Goal: Transaction & Acquisition: Purchase product/service

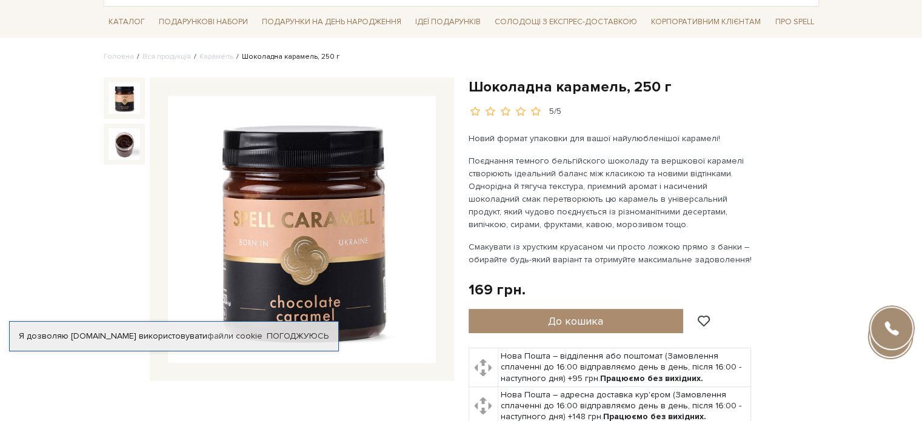
scroll to position [121, 0]
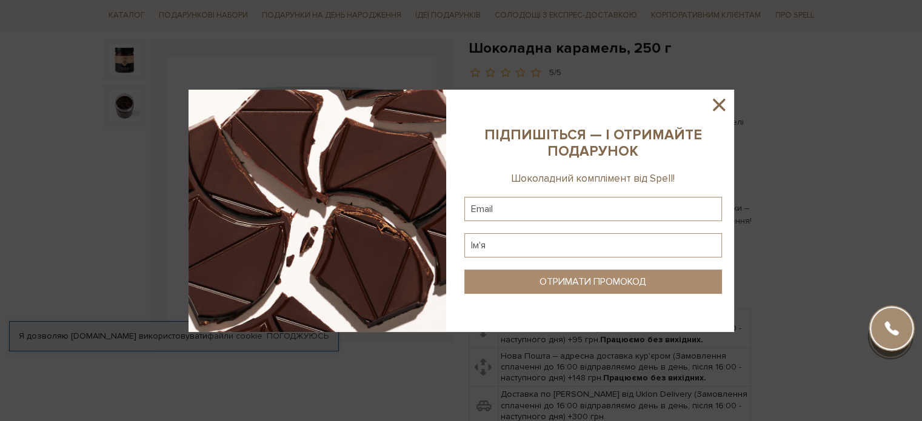
click at [716, 102] on icon at bounding box center [719, 105] width 12 height 12
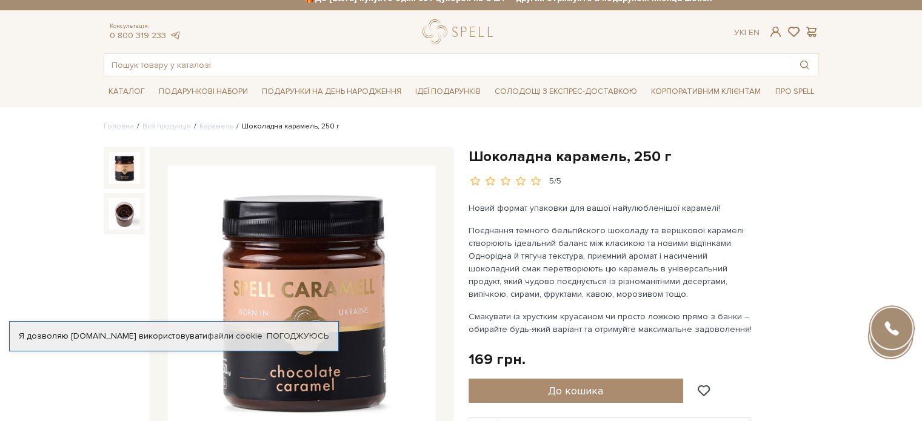
scroll to position [0, 0]
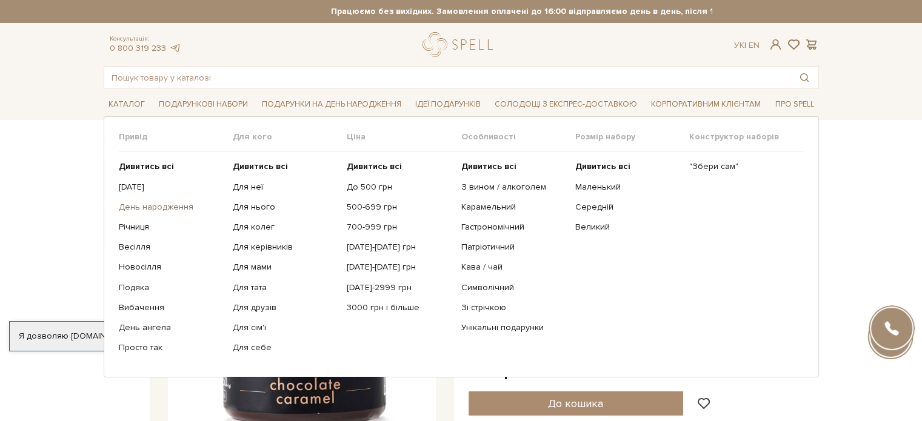
click at [180, 205] on link "День народження" at bounding box center [171, 207] width 105 height 11
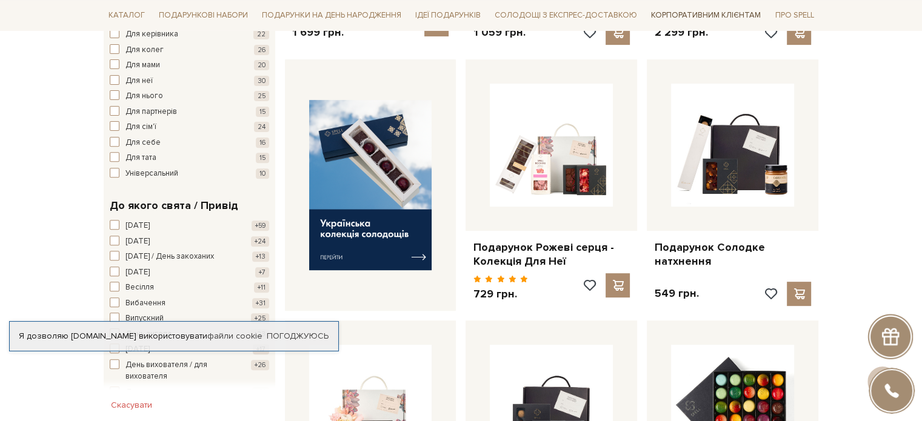
scroll to position [424, 0]
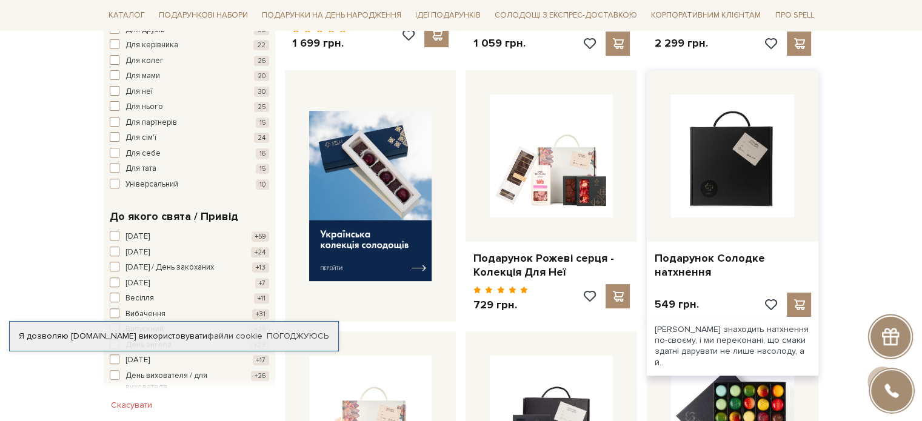
click at [732, 191] on img at bounding box center [732, 156] width 123 height 123
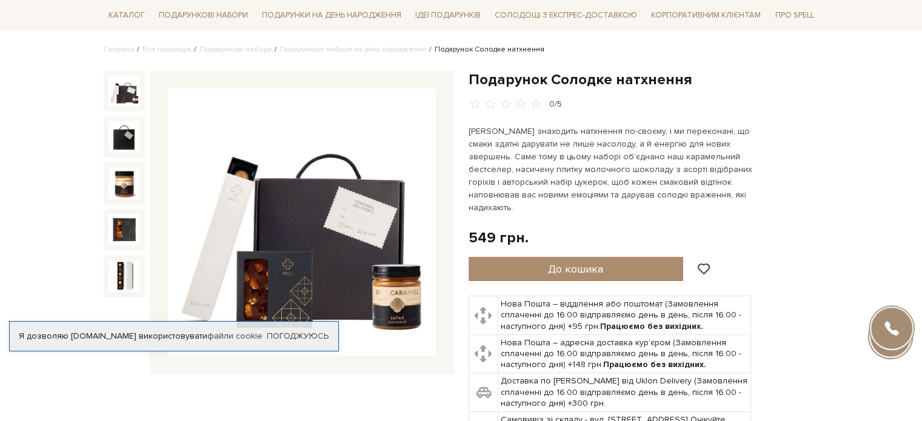
scroll to position [121, 0]
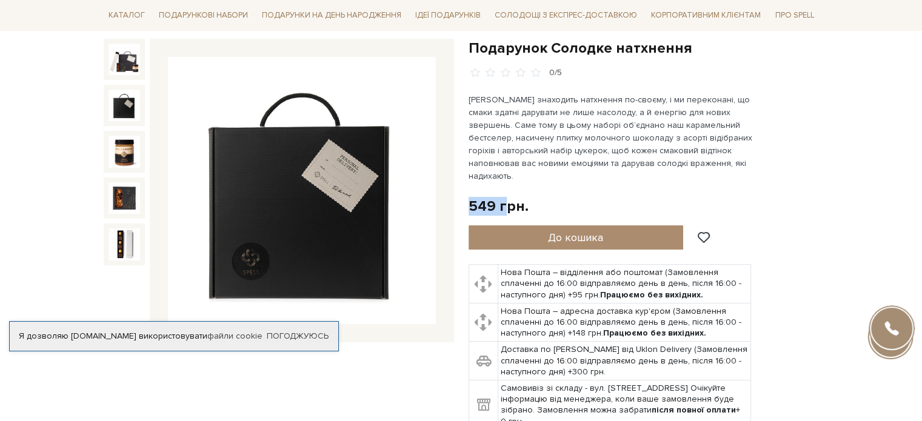
drag, startPoint x: 469, startPoint y: 187, endPoint x: 504, endPoint y: 184, distance: 35.9
click at [504, 197] on div "549 грн." at bounding box center [499, 206] width 60 height 19
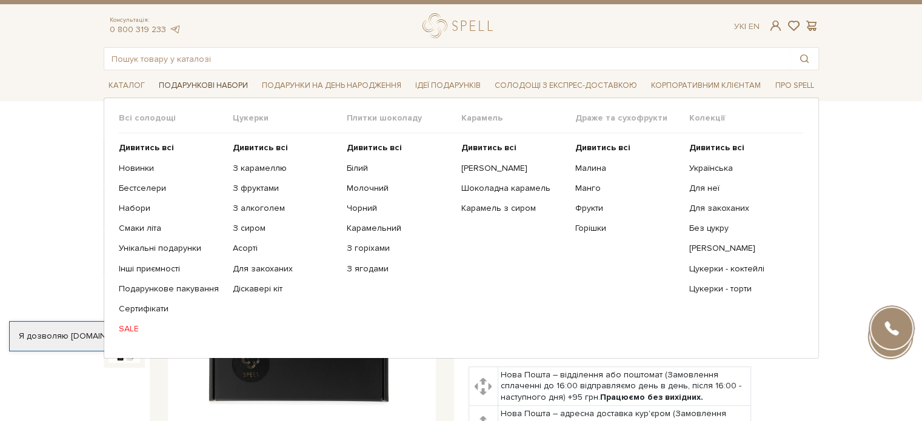
scroll to position [0, 0]
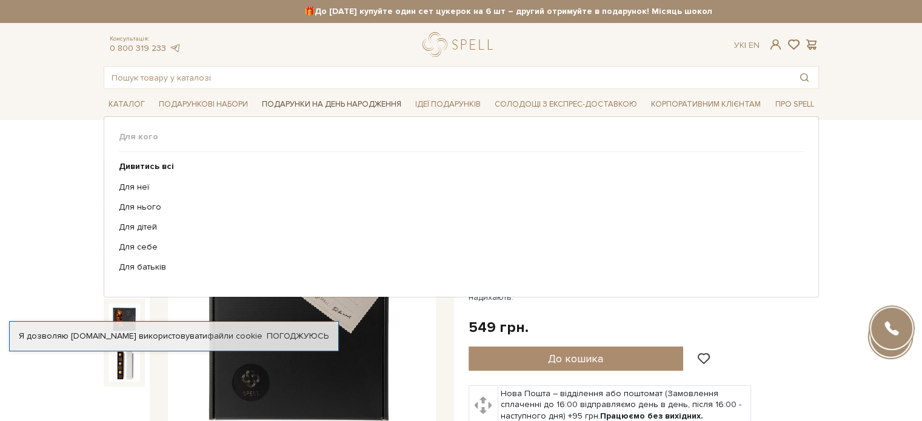
click at [290, 102] on span "Подарунки на День народження" at bounding box center [331, 104] width 149 height 19
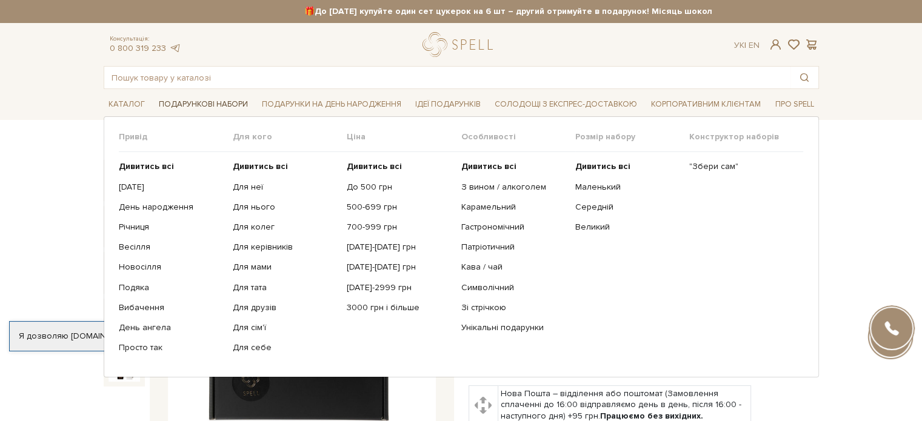
click at [221, 104] on span "Подарункові набори" at bounding box center [203, 104] width 99 height 19
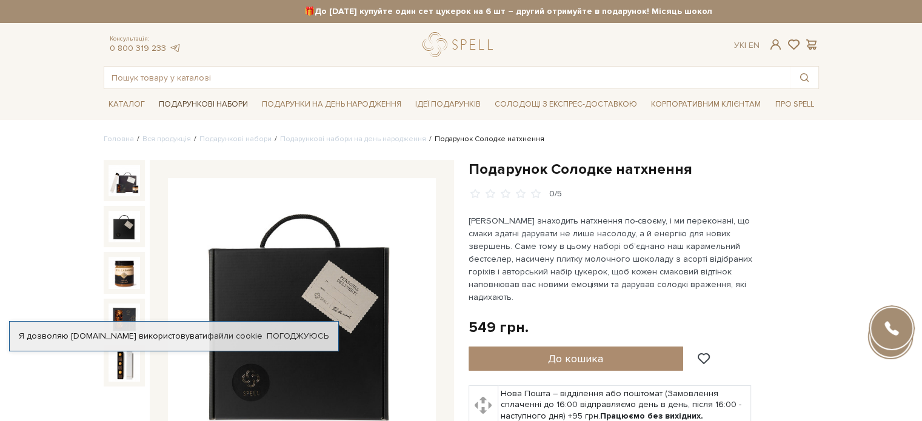
click at [221, 104] on span "Подарункові набори" at bounding box center [203, 104] width 99 height 19
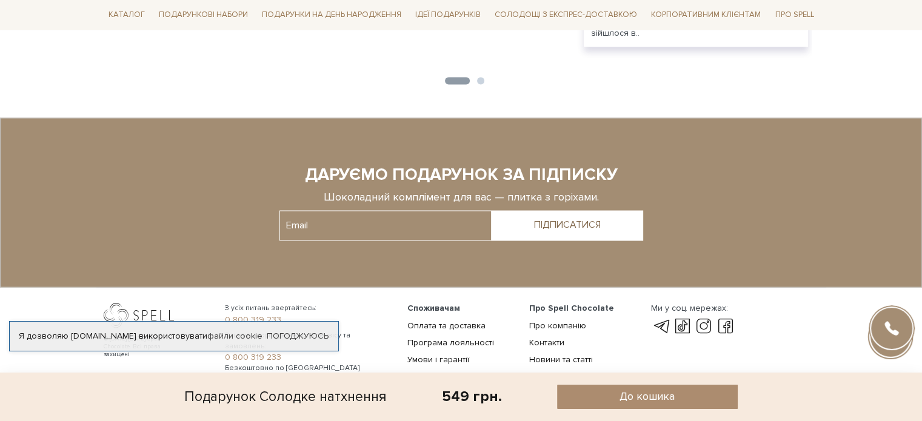
scroll to position [2050, 0]
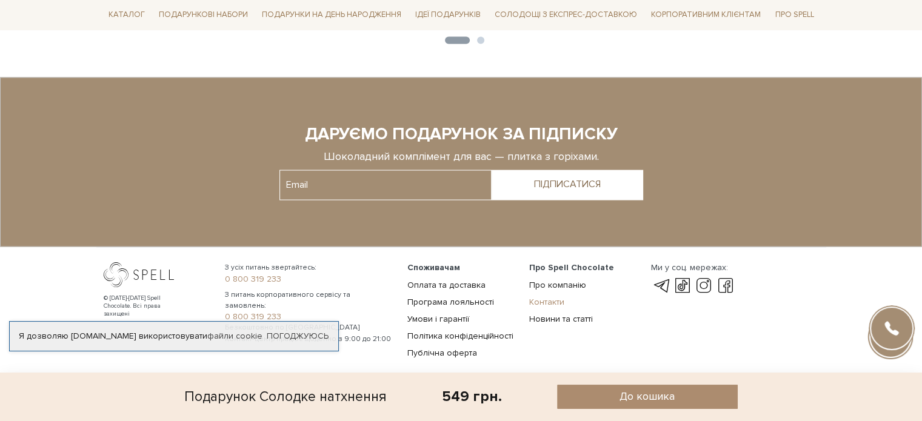
click at [553, 296] on link "Контакти" at bounding box center [546, 301] width 35 height 10
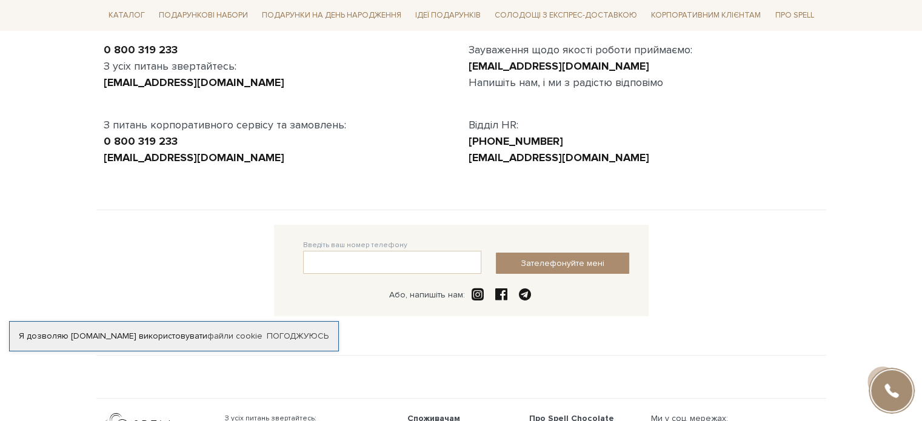
scroll to position [5, 0]
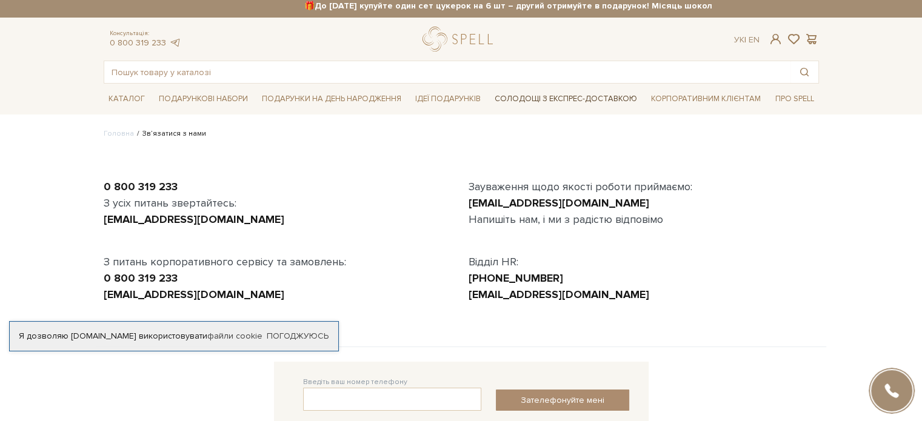
click at [620, 100] on link "Солодощі з експрес-доставкою" at bounding box center [566, 99] width 152 height 21
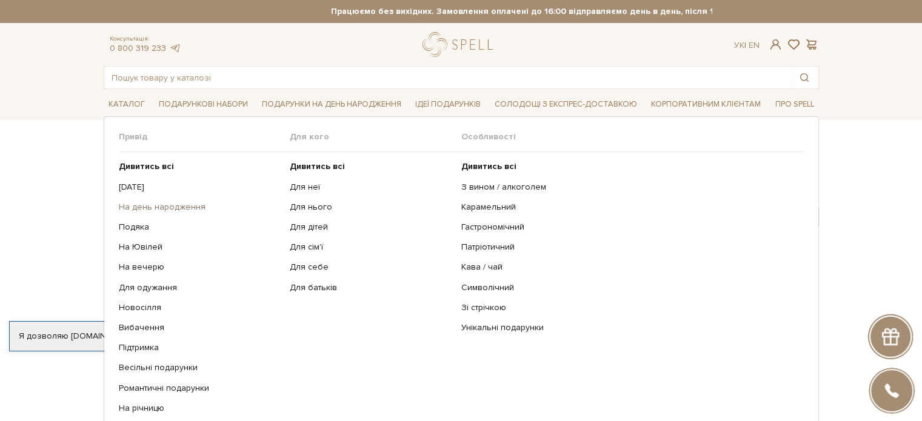
click at [180, 208] on link "На день народження" at bounding box center [200, 207] width 162 height 11
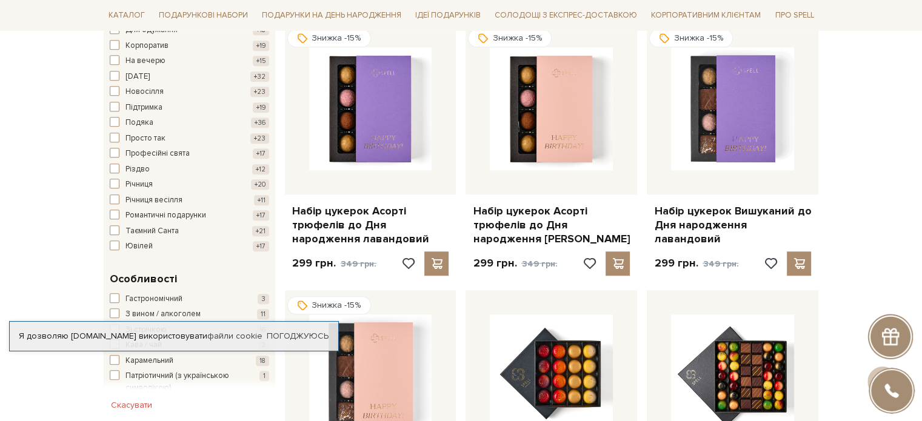
scroll to position [909, 0]
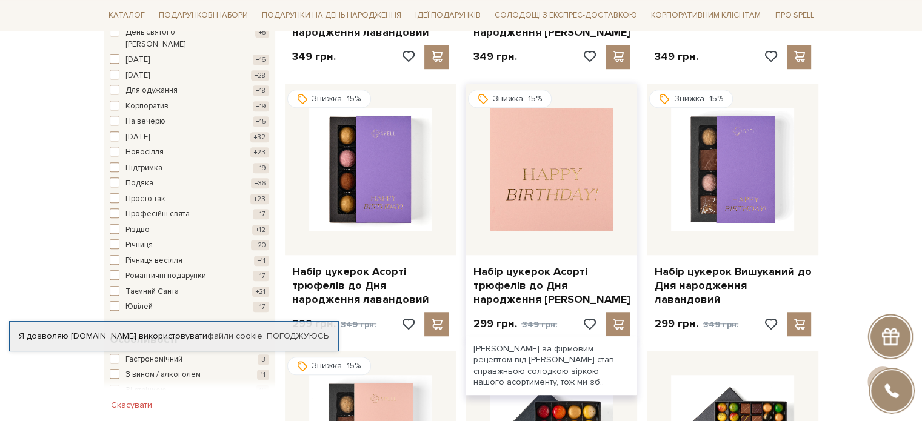
click at [568, 208] on img at bounding box center [551, 169] width 123 height 123
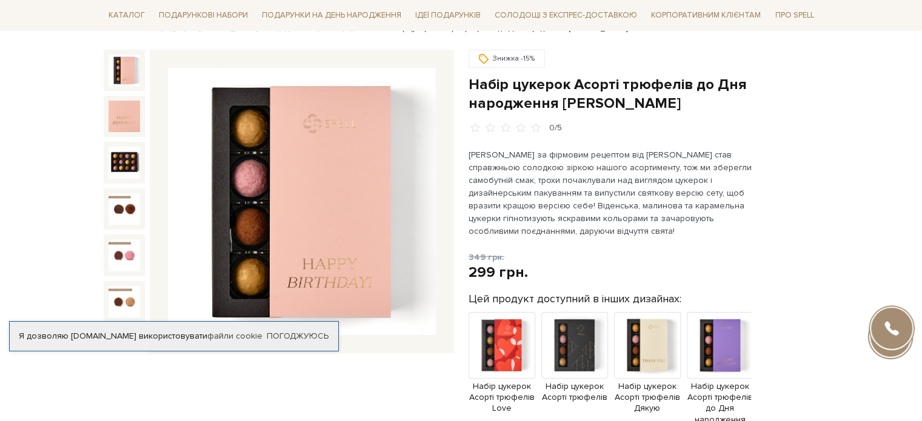
scroll to position [121, 0]
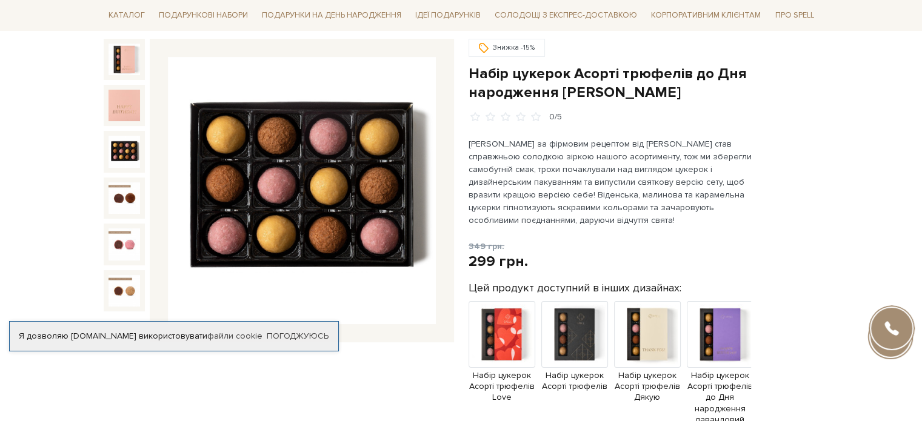
click at [133, 152] on img at bounding box center [125, 152] width 32 height 32
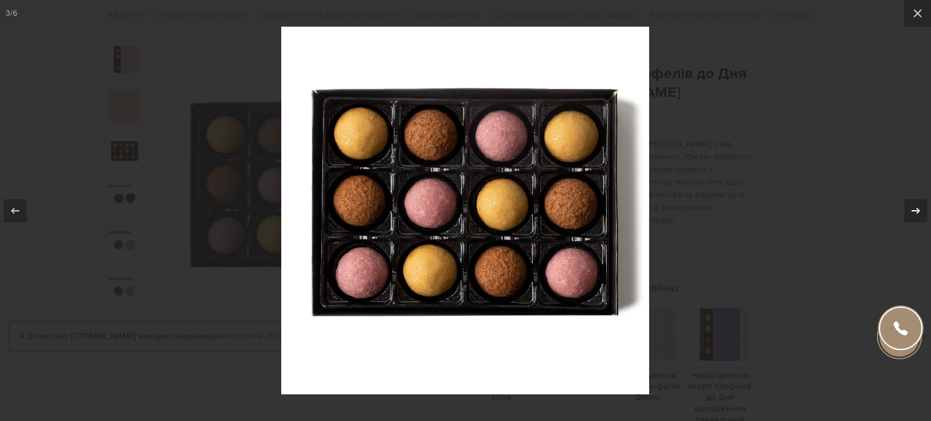
click at [916, 229] on button at bounding box center [910, 211] width 42 height 61
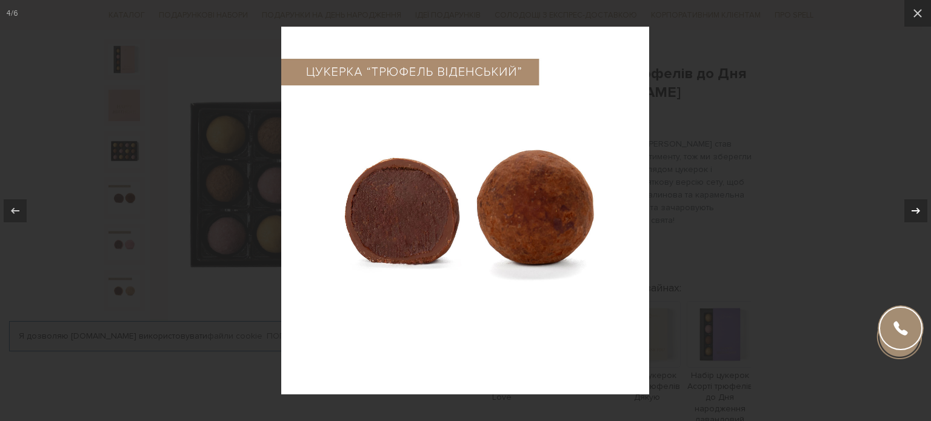
click at [916, 229] on button at bounding box center [910, 211] width 42 height 61
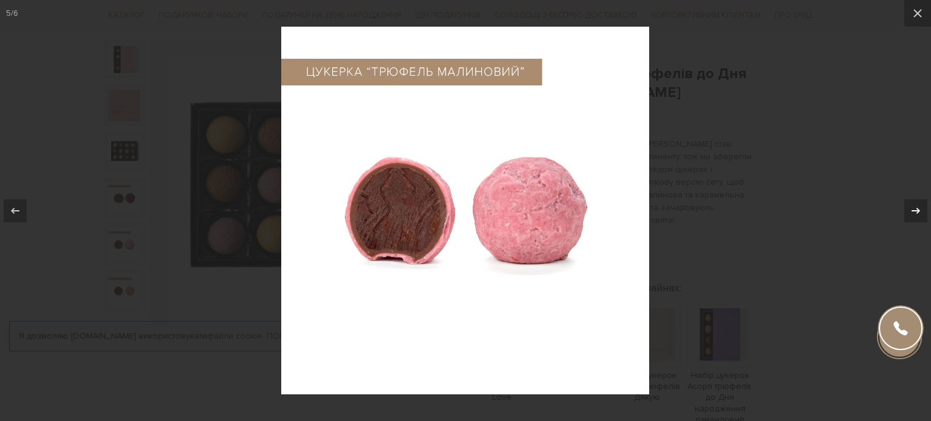
click at [916, 229] on button at bounding box center [910, 211] width 42 height 61
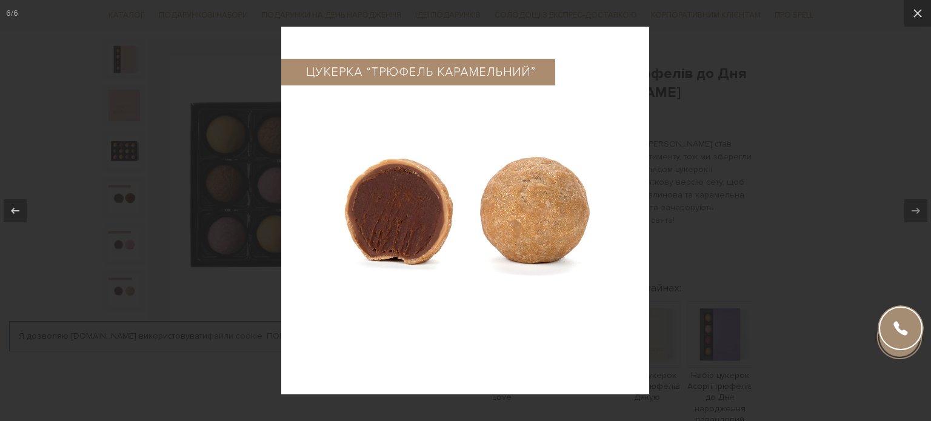
drag, startPoint x: 856, startPoint y: 228, endPoint x: 848, endPoint y: 232, distance: 9.0
click at [856, 227] on div at bounding box center [465, 210] width 931 height 421
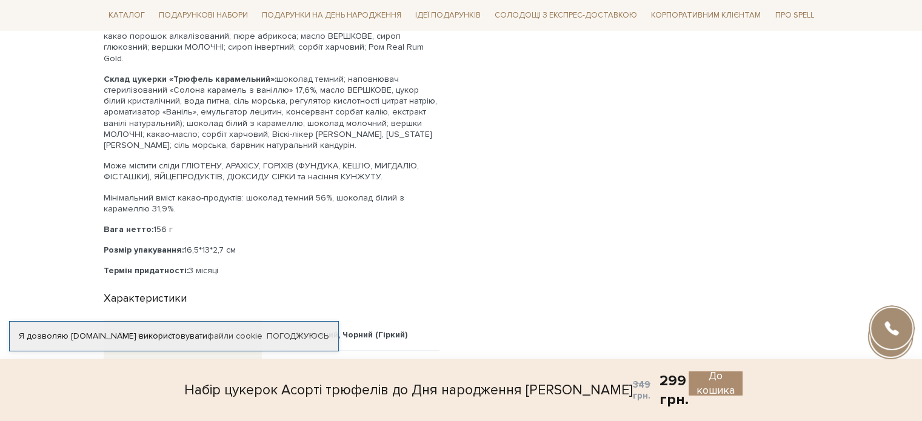
scroll to position [1031, 0]
drag, startPoint x: 168, startPoint y: 213, endPoint x: 146, endPoint y: 215, distance: 22.0
click at [146, 223] on p "Вага нетто: 156 г" at bounding box center [272, 228] width 336 height 11
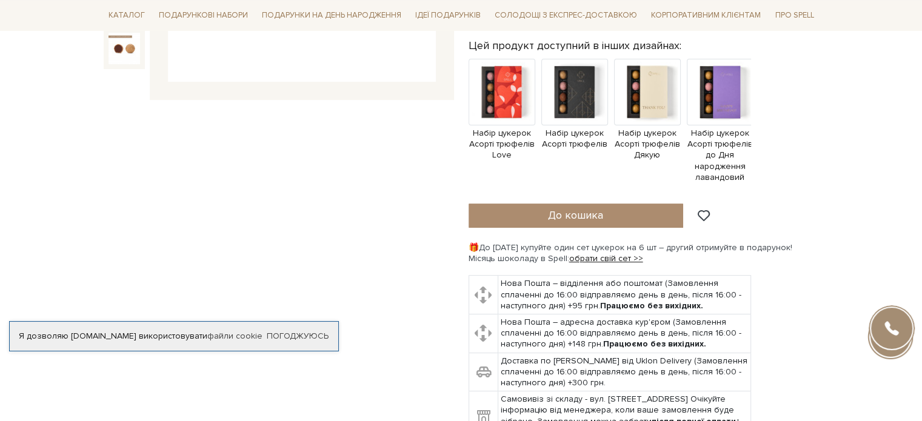
scroll to position [303, 0]
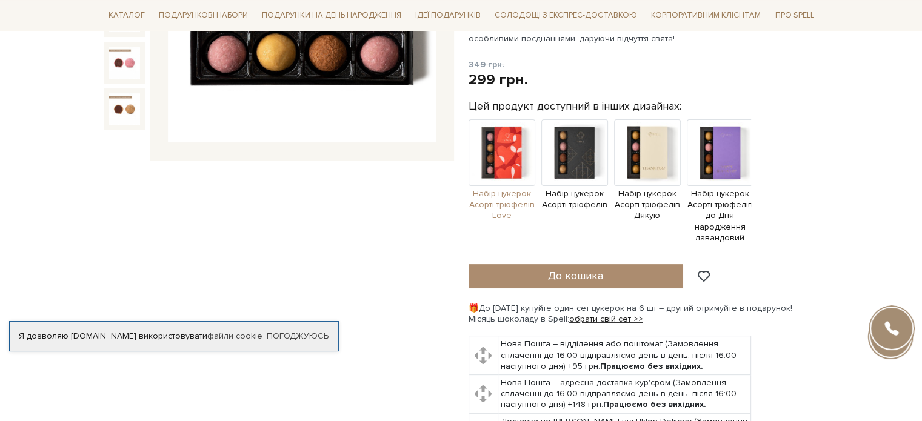
click at [485, 193] on span "Набір цукерок Асорті трюфелів Love" at bounding box center [502, 205] width 67 height 33
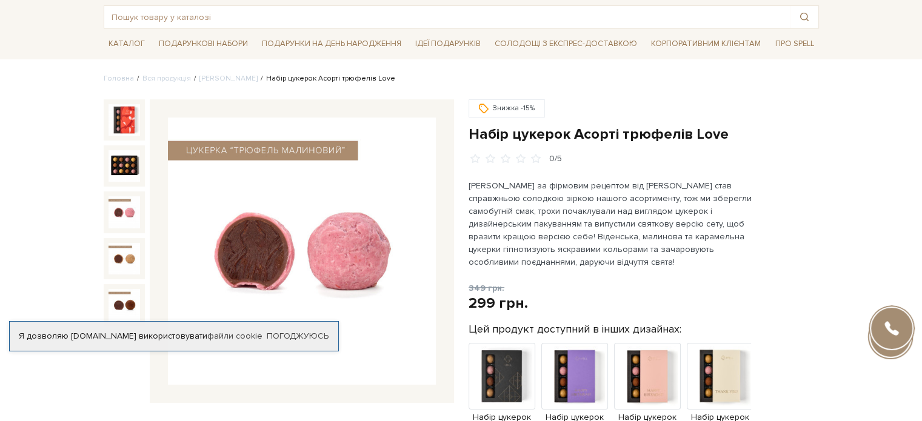
click at [146, 164] on div at bounding box center [279, 251] width 350 height 304
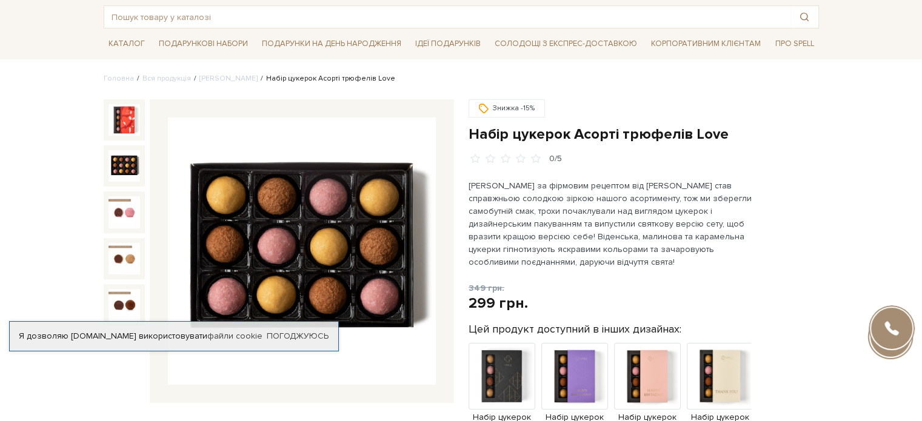
click at [129, 166] on img at bounding box center [125, 166] width 32 height 32
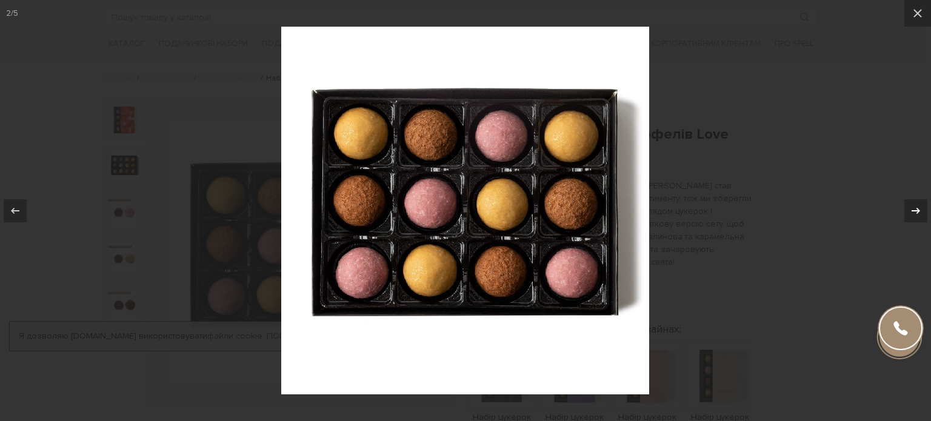
click at [914, 206] on icon at bounding box center [916, 211] width 15 height 15
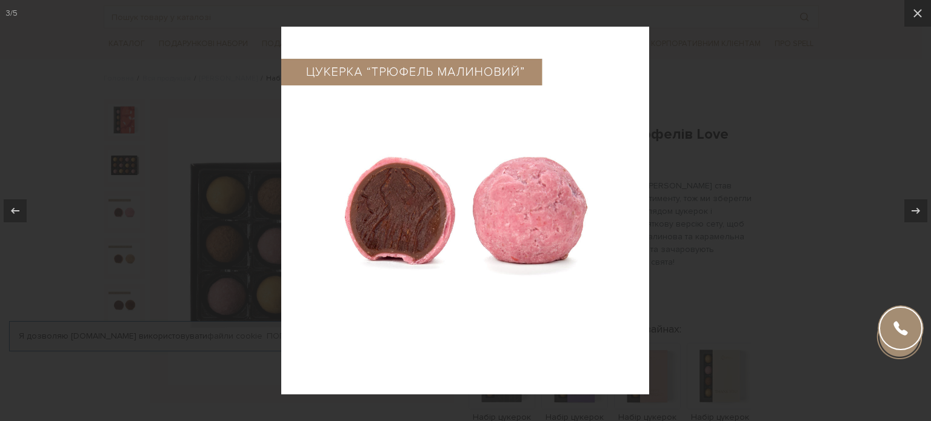
click at [825, 261] on div at bounding box center [465, 210] width 931 height 421
